Goal: Task Accomplishment & Management: Manage account settings

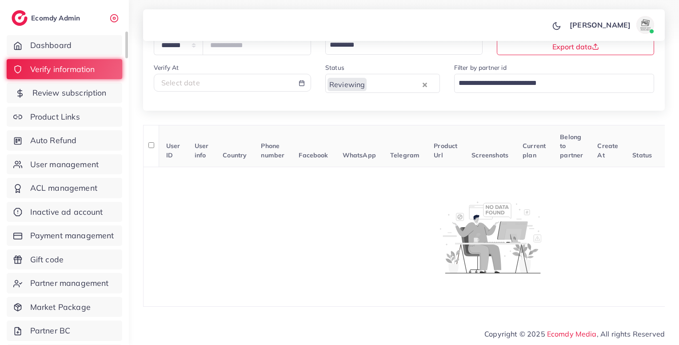
drag, startPoint x: 0, startPoint y: 0, endPoint x: 85, endPoint y: 96, distance: 128.8
click at [85, 96] on span "Review subscription" at bounding box center [69, 93] width 74 height 12
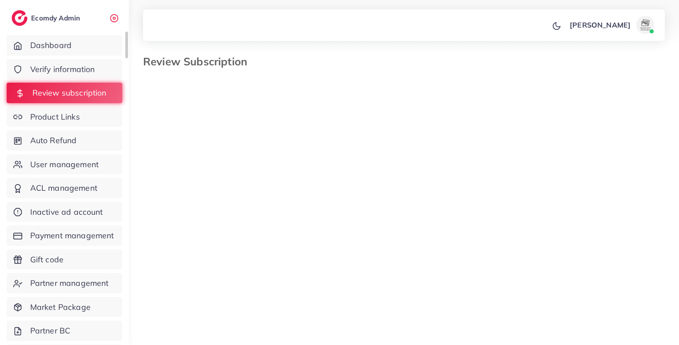
select select "*******"
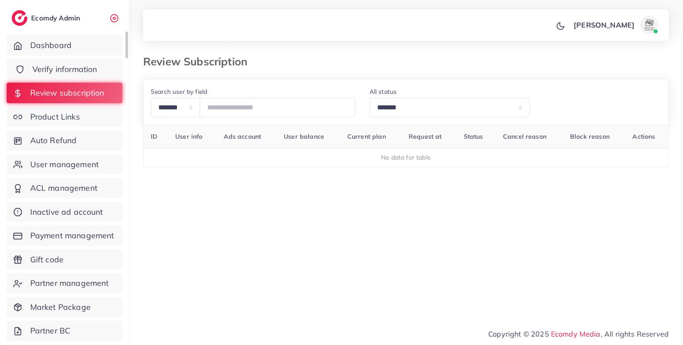
click at [88, 69] on span "Verify information" at bounding box center [64, 70] width 65 height 12
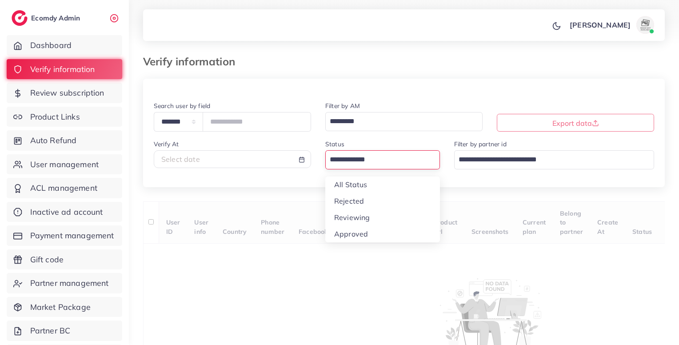
click at [359, 152] on div "Loading..." at bounding box center [382, 159] width 115 height 19
click at [359, 219] on div "**********" at bounding box center [404, 231] width 522 height 305
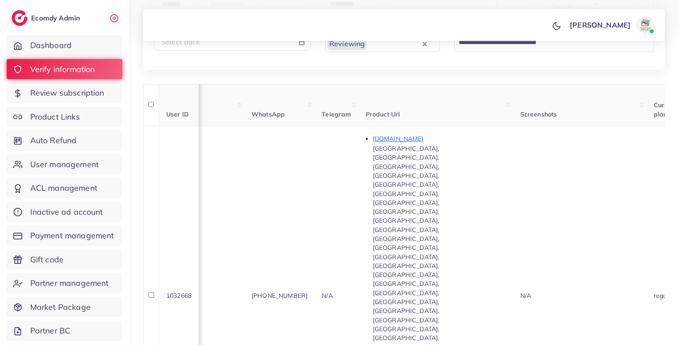
scroll to position [0, 534]
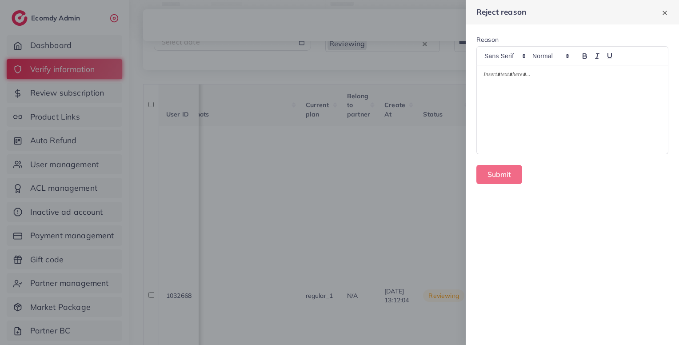
click at [567, 104] on div at bounding box center [572, 109] width 191 height 89
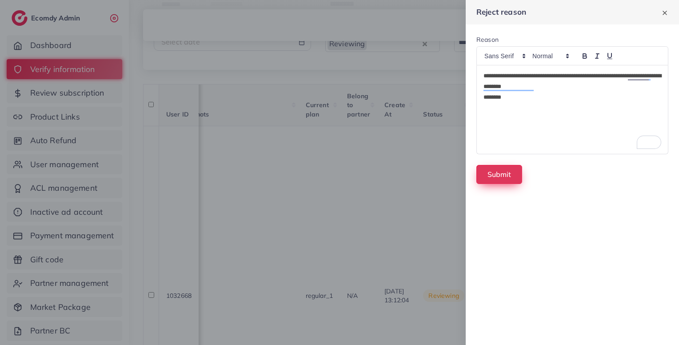
click at [496, 177] on button "Submit" at bounding box center [500, 174] width 46 height 19
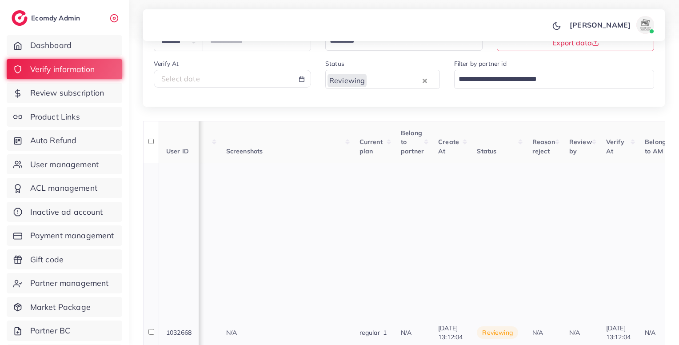
scroll to position [0, 526]
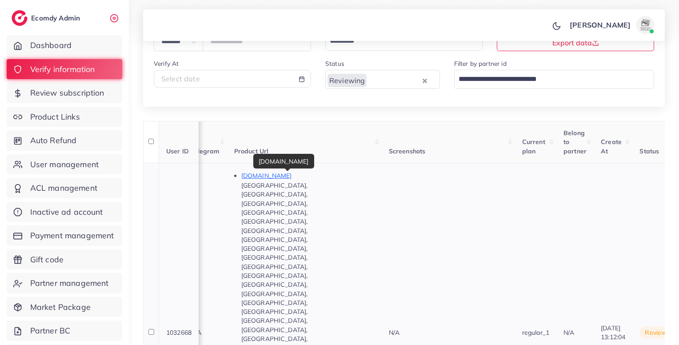
click at [257, 177] on p "[DOMAIN_NAME]" at bounding box center [307, 175] width 133 height 11
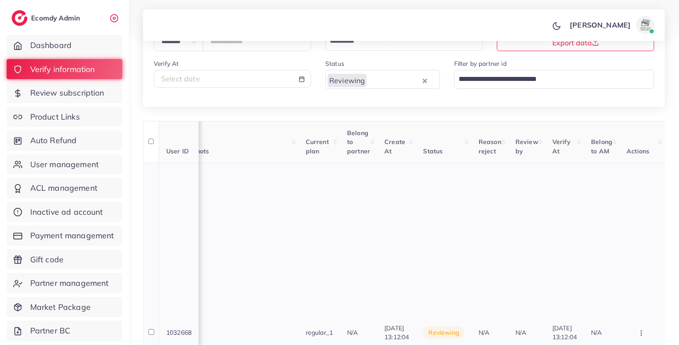
click at [644, 323] on button "button" at bounding box center [642, 333] width 31 height 20
click at [620, 281] on span "Reject" at bounding box center [611, 285] width 21 height 9
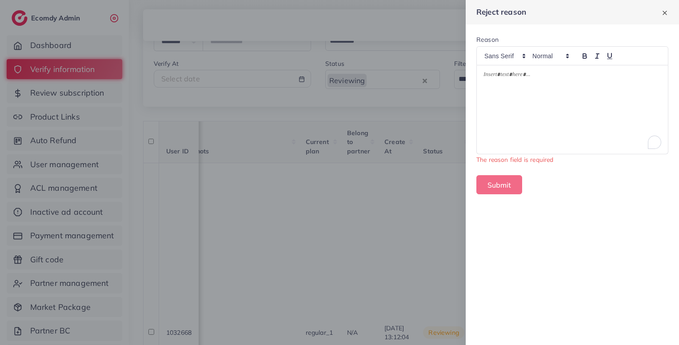
click at [569, 103] on div "To enrich screen reader interactions, please activate Accessibility in Grammarl…" at bounding box center [572, 109] width 191 height 89
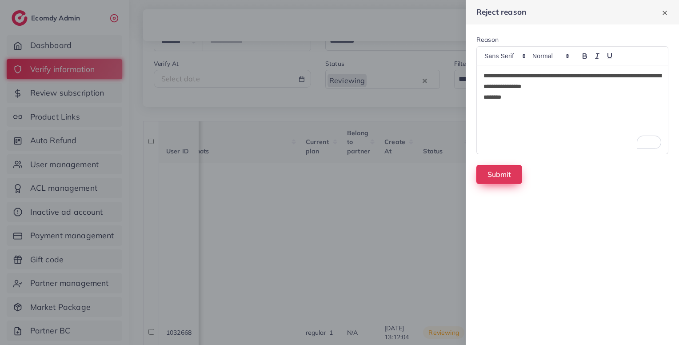
click at [494, 176] on button "Submit" at bounding box center [500, 174] width 46 height 19
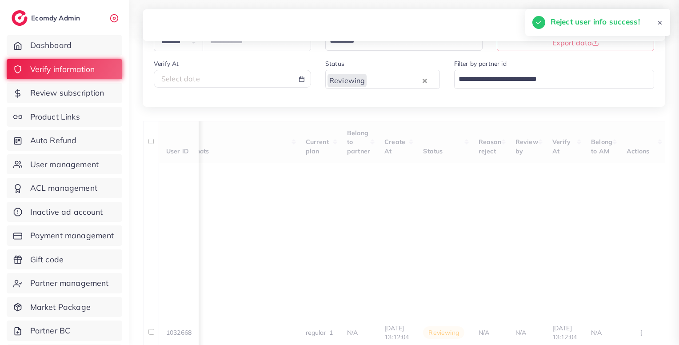
scroll to position [0, 167]
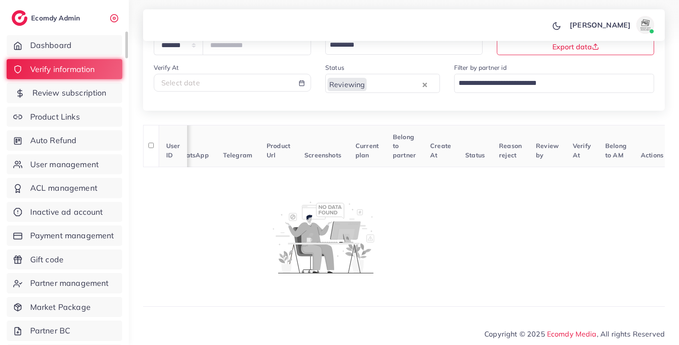
click at [60, 93] on span "Review subscription" at bounding box center [69, 93] width 74 height 12
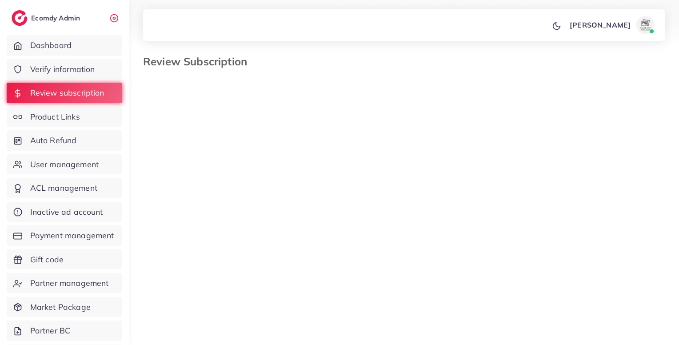
select select "*******"
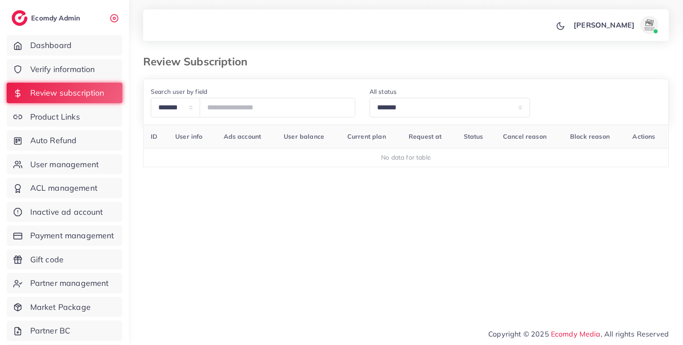
drag, startPoint x: 363, startPoint y: 249, endPoint x: 399, endPoint y: 253, distance: 36.1
click at [363, 249] on div "ID User info Ads account User balance Current plan Request at Status Cancel rea…" at bounding box center [406, 193] width 526 height 138
click at [416, 251] on div "ID User info Ads account User balance Current plan Request at Status Cancel rea…" at bounding box center [406, 193] width 526 height 138
click at [97, 62] on link "Verify information" at bounding box center [65, 69] width 116 height 20
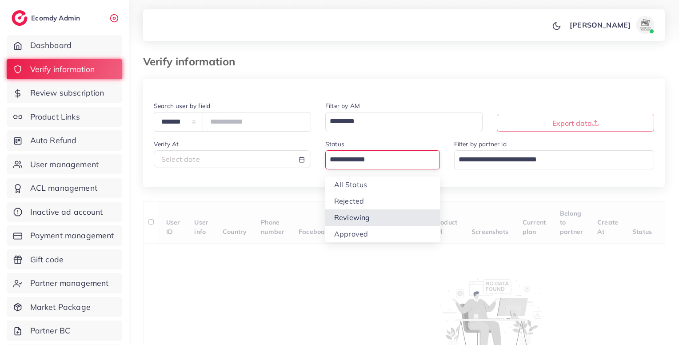
drag, startPoint x: 357, startPoint y: 153, endPoint x: 349, endPoint y: 218, distance: 65.5
click at [349, 169] on div "Loading... All Status Rejected Reviewing Approved" at bounding box center [382, 159] width 115 height 19
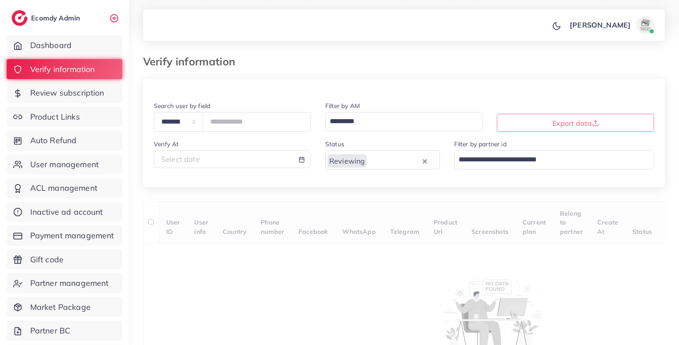
click at [349, 218] on div "**********" at bounding box center [404, 231] width 522 height 305
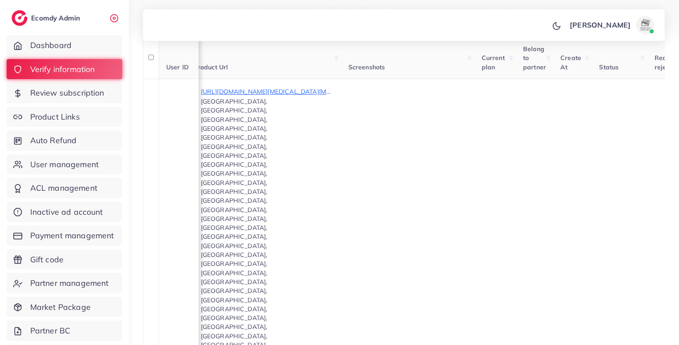
scroll to position [162, 0]
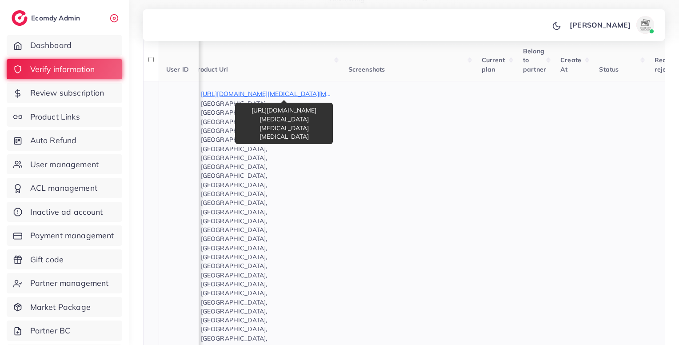
click at [303, 91] on p "[URL][DOMAIN_NAME][MEDICAL_DATA][MEDICAL_DATA][MEDICAL_DATA]" at bounding box center [267, 93] width 133 height 11
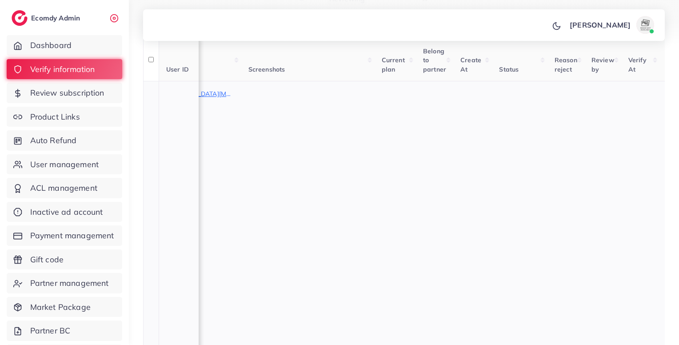
scroll to position [0, 781]
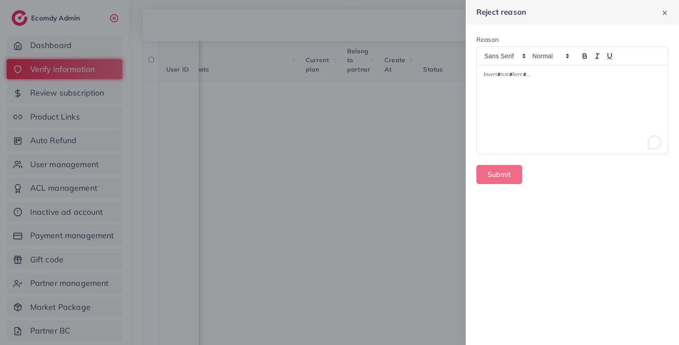
click at [562, 102] on div "To enrich screen reader interactions, please activate Accessibility in Grammarl…" at bounding box center [572, 109] width 191 height 89
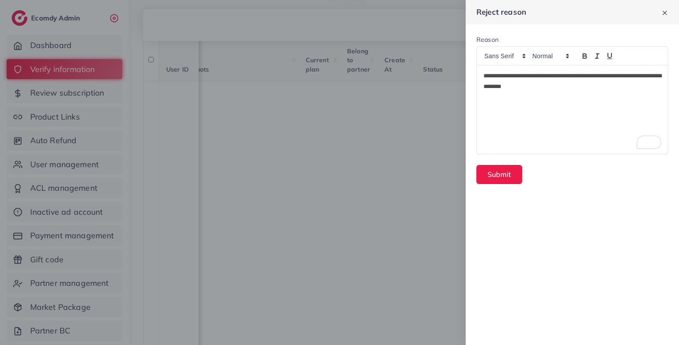
click at [582, 91] on p "**********" at bounding box center [573, 81] width 178 height 21
click at [501, 176] on button "Submit" at bounding box center [500, 174] width 46 height 19
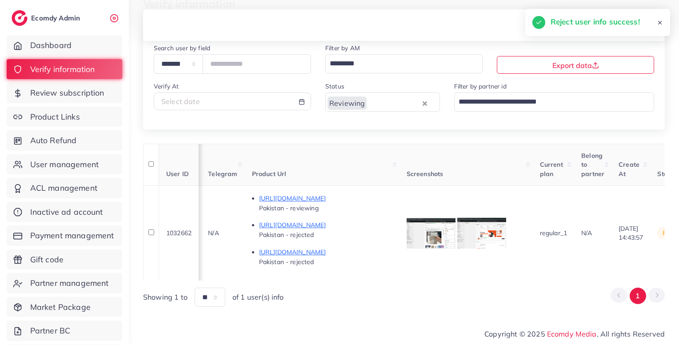
scroll to position [0, 470]
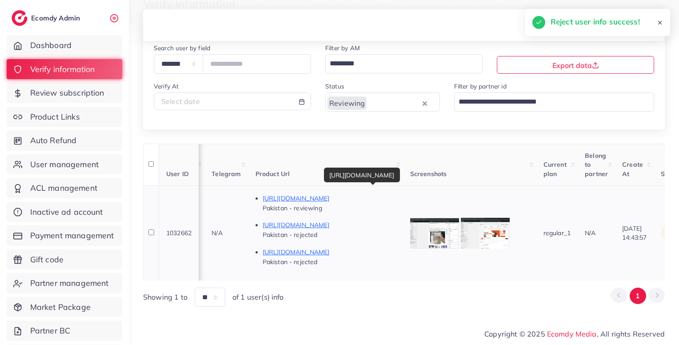
click at [396, 197] on p "[URL][DOMAIN_NAME]" at bounding box center [329, 198] width 133 height 11
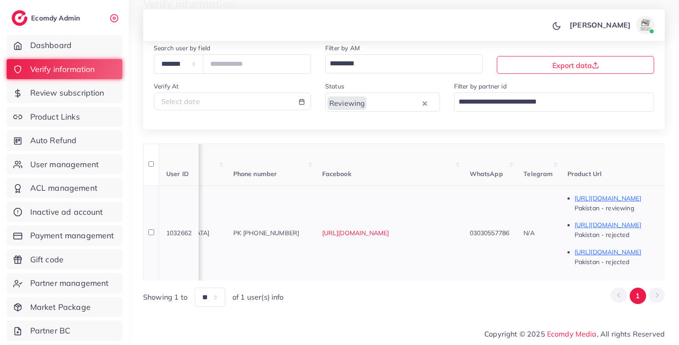
scroll to position [0, 157]
click at [301, 231] on span "PK [PHONE_NUMBER]" at bounding box center [267, 233] width 66 height 8
copy span "9203030557786"
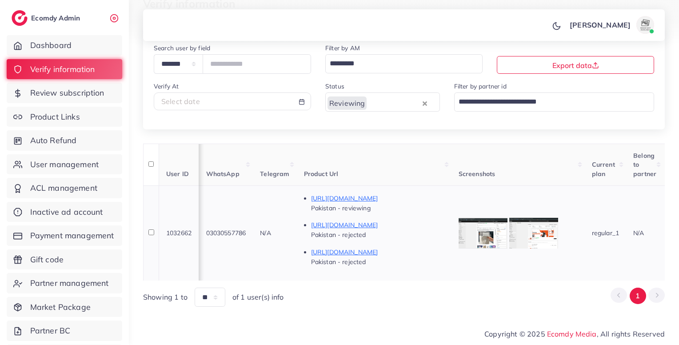
scroll to position [0, 425]
click at [505, 240] on div at bounding box center [480, 232] width 49 height 31
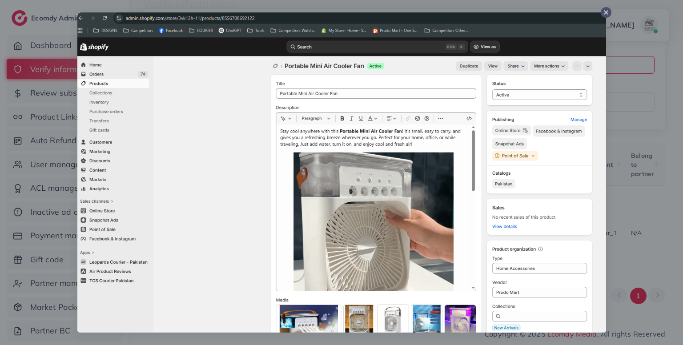
click at [641, 198] on div at bounding box center [341, 172] width 683 height 345
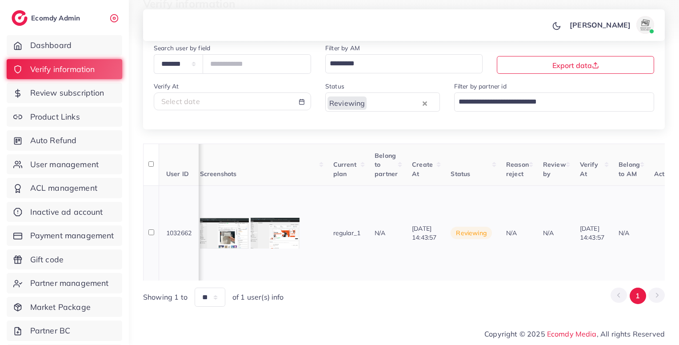
scroll to position [0, 773]
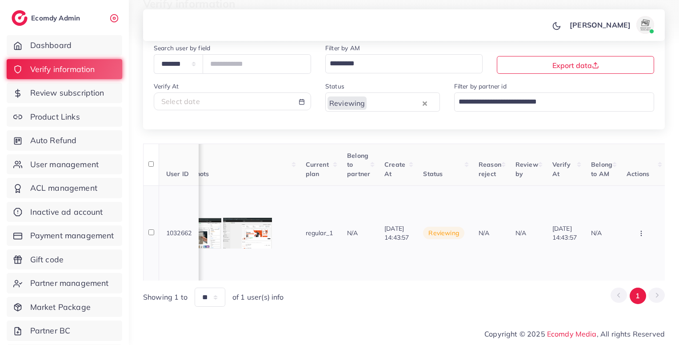
click at [643, 230] on icon "button" at bounding box center [641, 233] width 7 height 7
click at [616, 162] on span "Approve" at bounding box center [615, 166] width 29 height 9
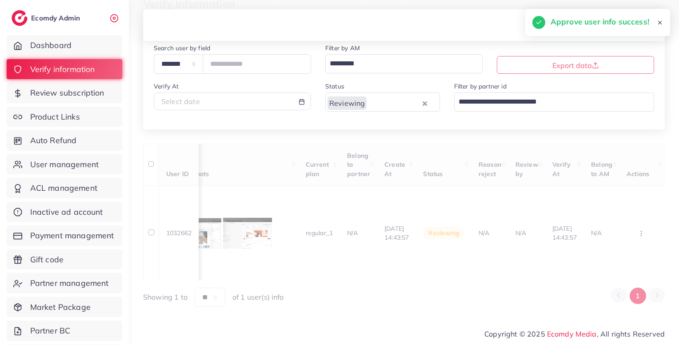
scroll to position [0, 167]
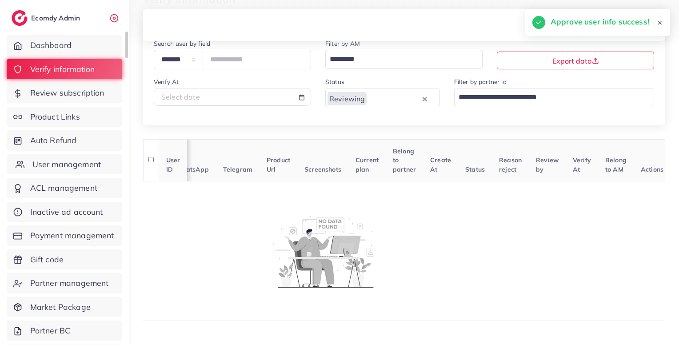
click at [78, 166] on span "User management" at bounding box center [66, 165] width 68 height 12
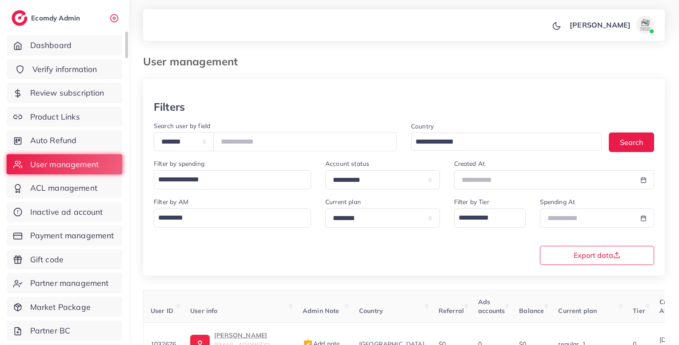
click at [76, 66] on span "Verify information" at bounding box center [64, 70] width 65 height 12
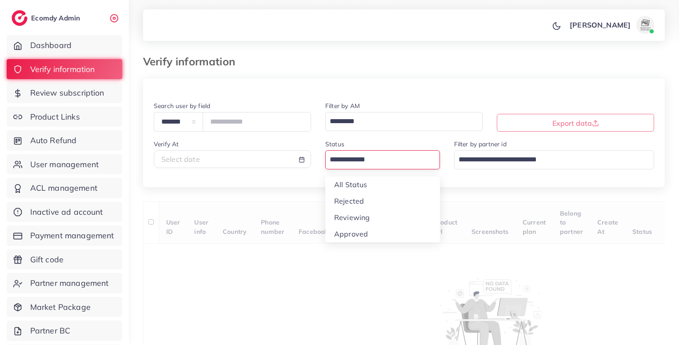
click at [369, 160] on input "Search for option" at bounding box center [378, 159] width 102 height 15
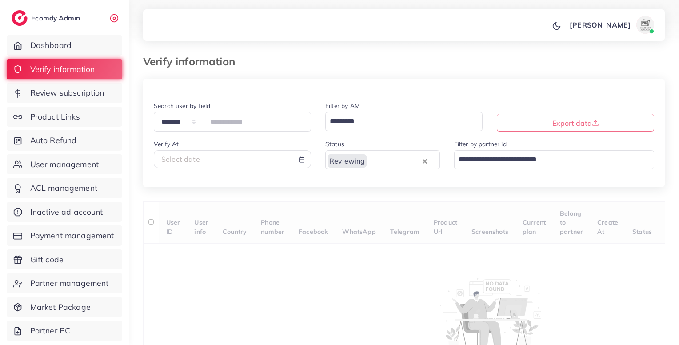
click at [357, 217] on div "**********" at bounding box center [404, 231] width 522 height 305
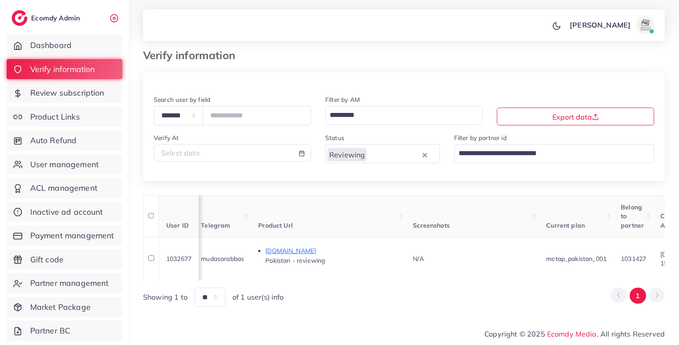
scroll to position [0, 482]
click at [328, 242] on div "[DOMAIN_NAME]" at bounding box center [355, 235] width 61 height 20
click at [328, 247] on p "[DOMAIN_NAME]" at bounding box center [331, 250] width 133 height 11
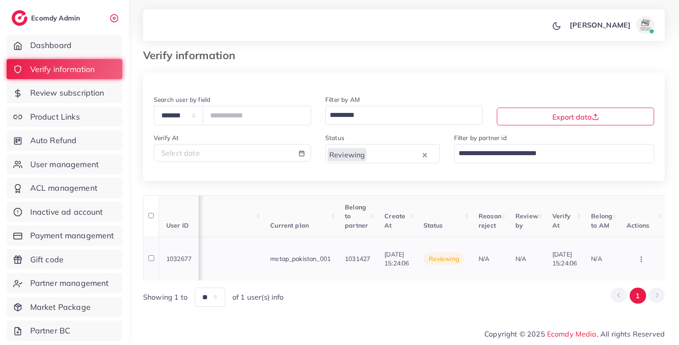
scroll to position [0, 806]
click at [646, 258] on button "button" at bounding box center [642, 259] width 31 height 20
click at [624, 230] on link "Reject" at bounding box center [627, 232] width 70 height 20
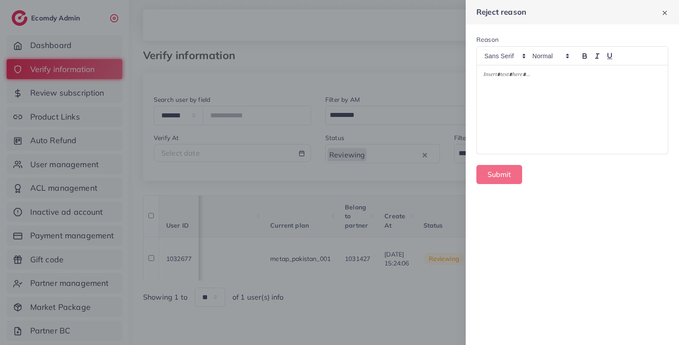
click at [517, 75] on p at bounding box center [573, 76] width 178 height 11
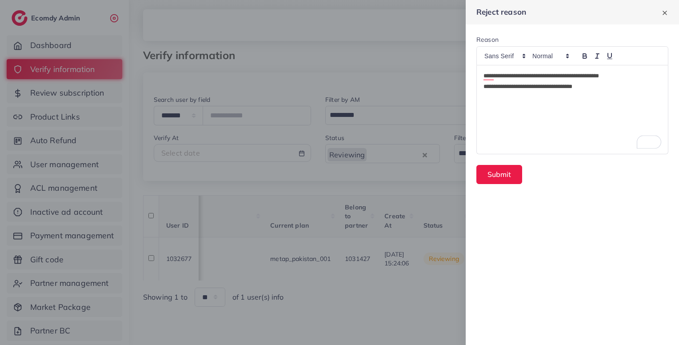
scroll to position [0, 0]
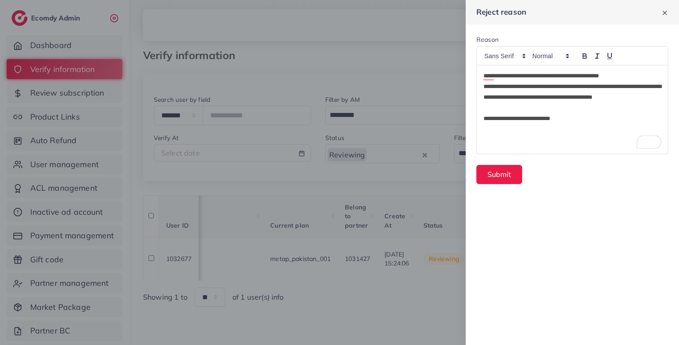
click at [592, 85] on p "**********" at bounding box center [573, 91] width 178 height 21
click at [642, 84] on p "**********" at bounding box center [573, 97] width 178 height 32
click at [536, 107] on p "To enrich screen reader interactions, please activate Accessibility in Grammarl…" at bounding box center [573, 108] width 178 height 11
click at [602, 116] on div "**********" at bounding box center [572, 109] width 191 height 89
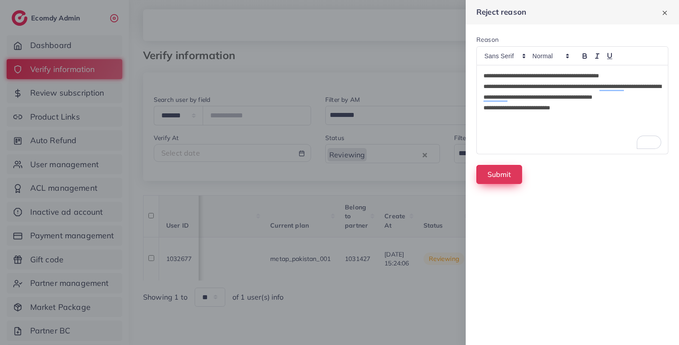
click at [503, 180] on button "Submit" at bounding box center [500, 174] width 46 height 19
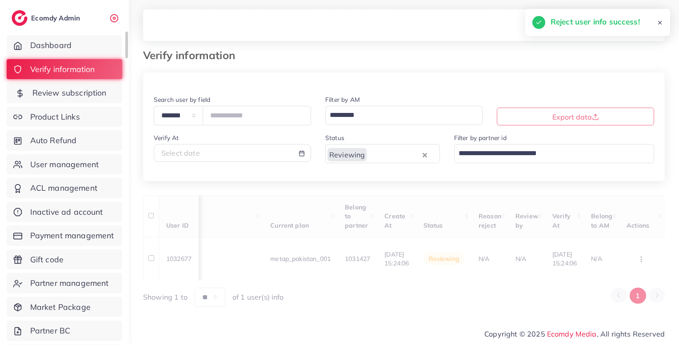
scroll to position [0, 167]
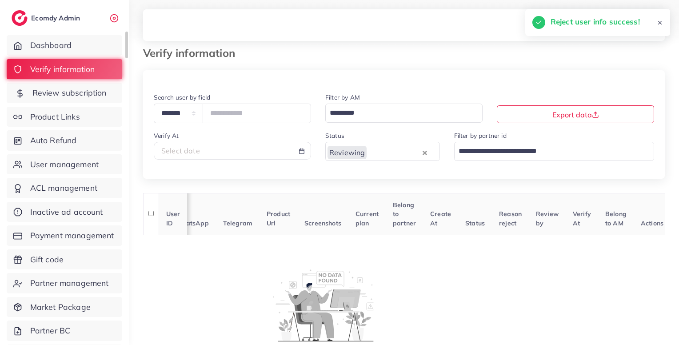
click at [93, 96] on span "Review subscription" at bounding box center [69, 93] width 74 height 12
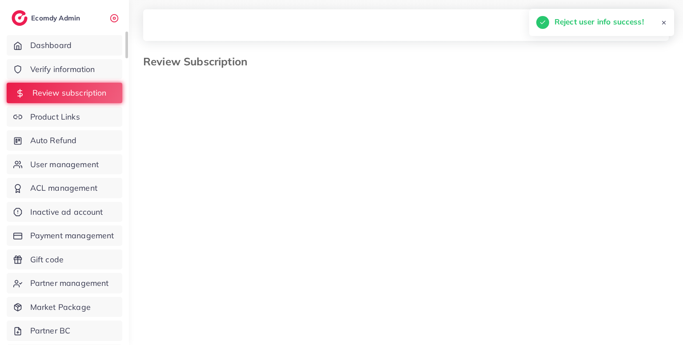
select select "*******"
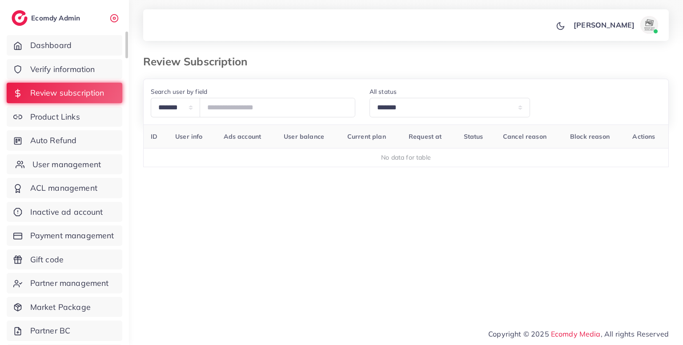
click at [85, 157] on link "User management" at bounding box center [65, 164] width 116 height 20
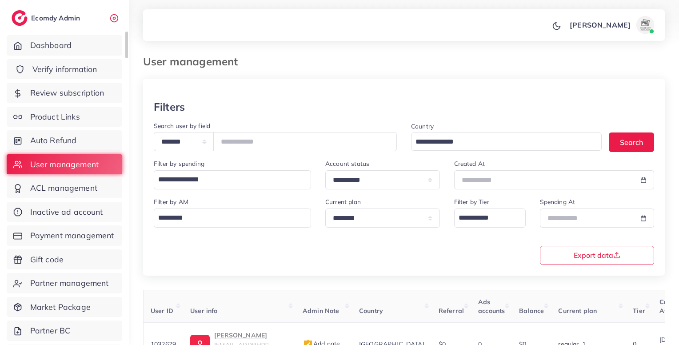
click at [99, 64] on link "Verify information" at bounding box center [65, 69] width 116 height 20
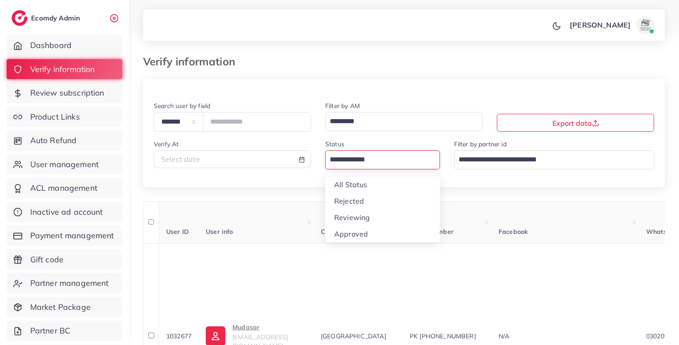
click at [367, 165] on input "Search for option" at bounding box center [378, 159] width 102 height 15
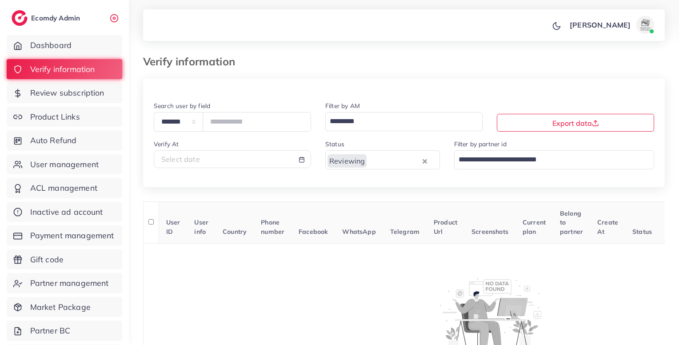
scroll to position [80, 0]
